Goal: Transaction & Acquisition: Download file/media

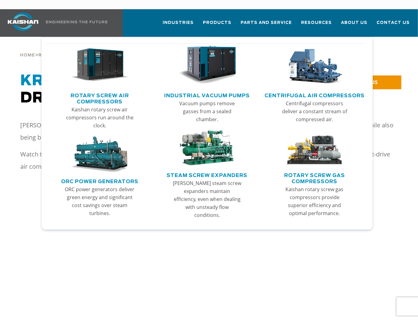
click at [97, 90] on link "Rotary Screw Air Compressors" at bounding box center [100, 97] width 102 height 15
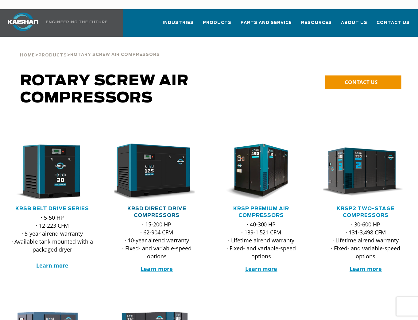
click at [161, 206] on link "KRSD Direct Drive Compressors" at bounding box center [156, 212] width 59 height 12
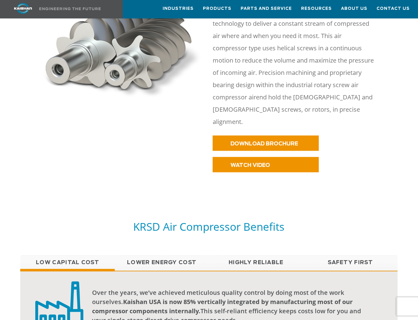
scroll to position [344, 0]
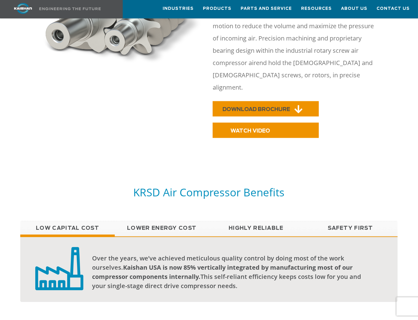
click at [261, 107] on span "DOWNLOAD BROCHURE" at bounding box center [257, 109] width 68 height 5
